Goal: Information Seeking & Learning: Check status

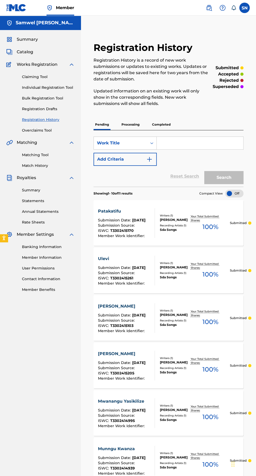
click at [130, 124] on p "Processing" at bounding box center [130, 124] width 21 height 11
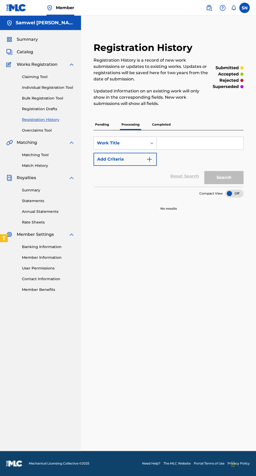
click at [166, 123] on p "Completed" at bounding box center [161, 124] width 22 height 11
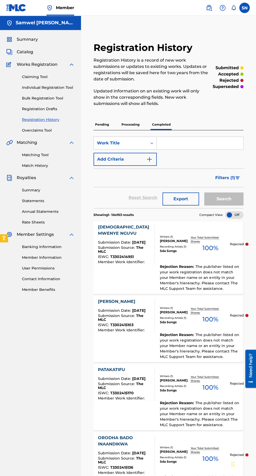
click at [100, 124] on p "Pending" at bounding box center [101, 124] width 17 height 11
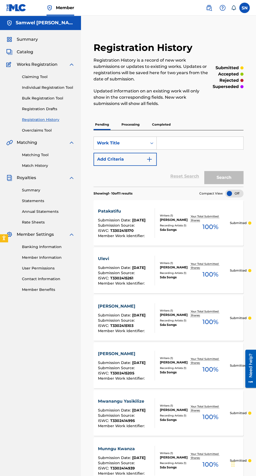
scroll to position [4, 0]
